Goal: Information Seeking & Learning: Check status

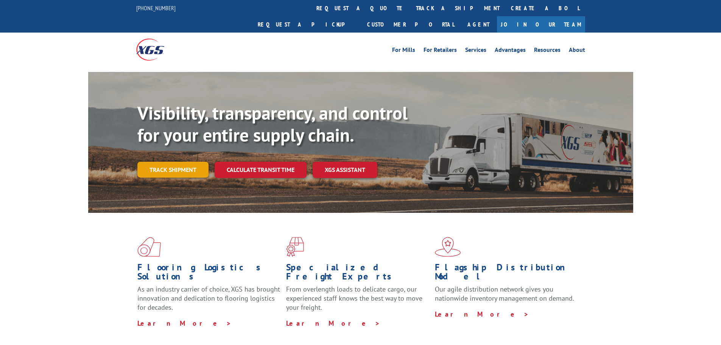
click at [181, 162] on link "Track shipment" at bounding box center [172, 170] width 71 height 16
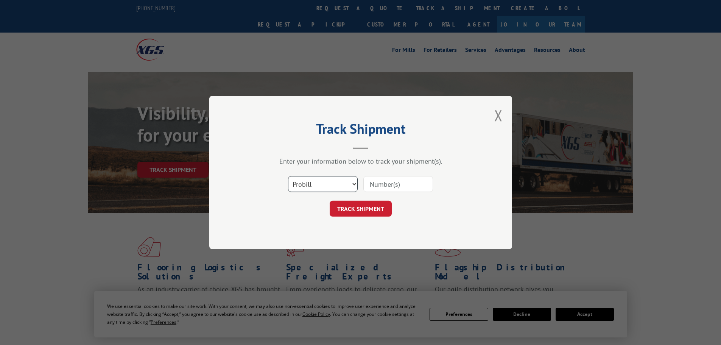
drag, startPoint x: 309, startPoint y: 183, endPoint x: 309, endPoint y: 190, distance: 6.8
click at [309, 183] on select "Select category... Probill BOL PO" at bounding box center [323, 184] width 70 height 16
click at [288, 176] on select "Select category... Probill BOL PO" at bounding box center [323, 184] width 70 height 16
click at [335, 185] on select "Select category... Probill BOL PO" at bounding box center [323, 184] width 70 height 16
select select "bol"
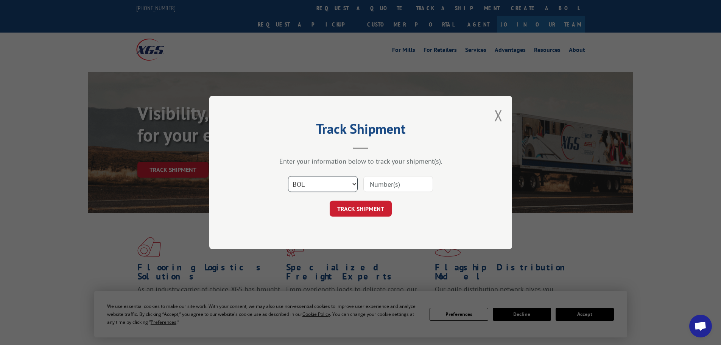
click at [288, 176] on select "Select category... Probill BOL PO" at bounding box center [323, 184] width 70 height 16
drag, startPoint x: 378, startPoint y: 189, endPoint x: 371, endPoint y: 190, distance: 6.9
click at [378, 189] on input at bounding box center [398, 184] width 70 height 16
type input "2875799"
click button "TRACK SHIPMENT" at bounding box center [361, 209] width 62 height 16
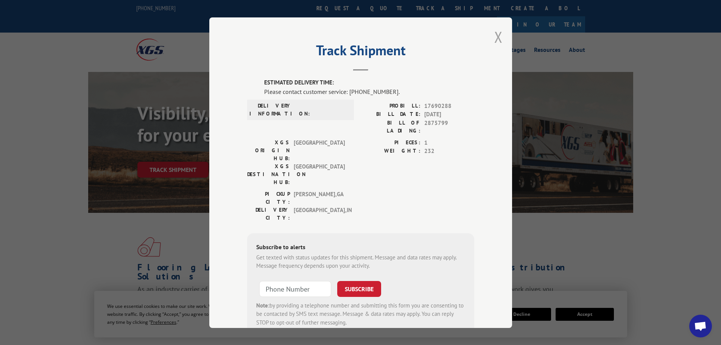
click at [495, 39] on button "Close modal" at bounding box center [498, 37] width 8 height 20
